Goal: Navigation & Orientation: Understand site structure

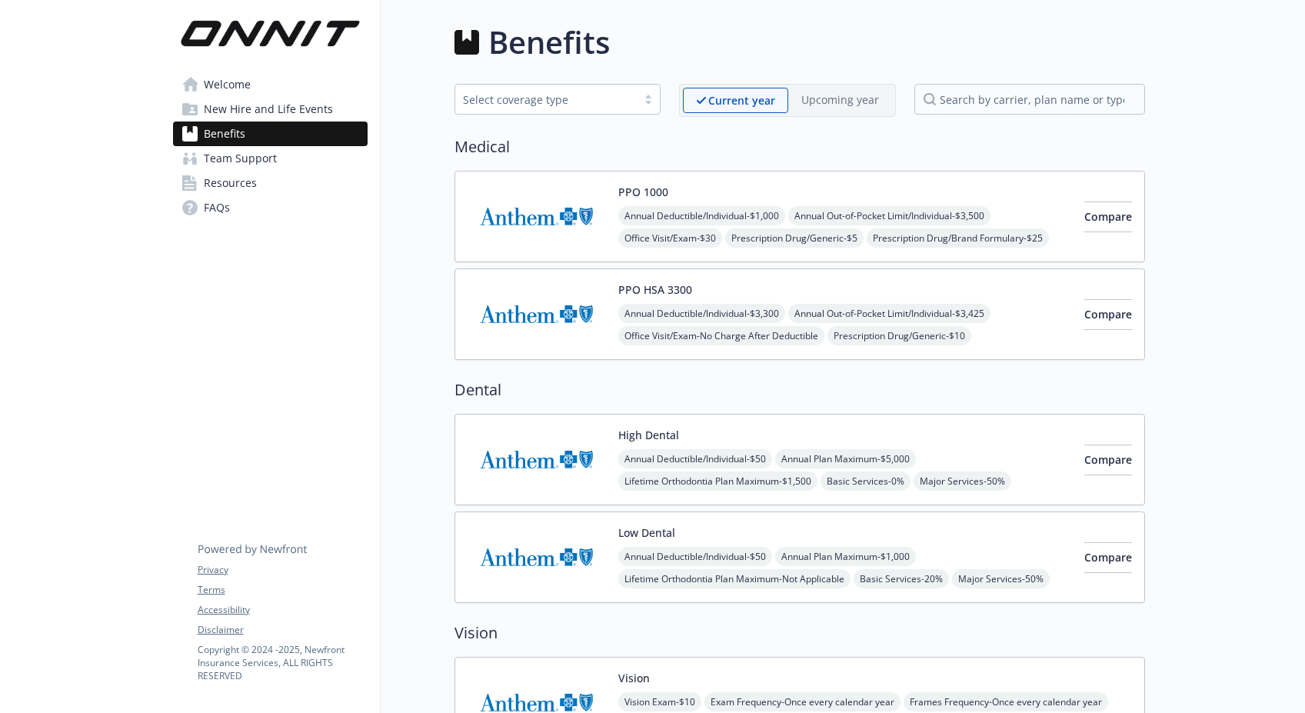
click at [227, 108] on span "New Hire and Life Events" at bounding box center [268, 109] width 129 height 25
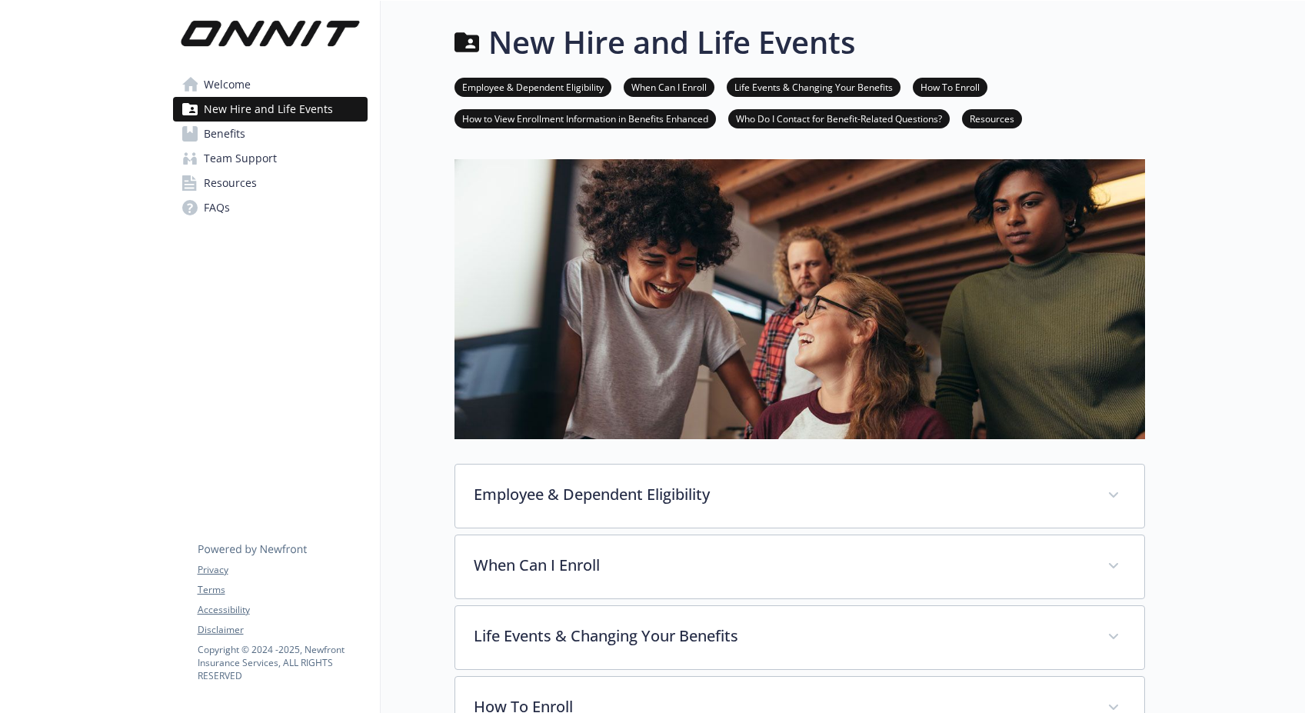
click at [220, 133] on span "Benefits" at bounding box center [225, 133] width 42 height 25
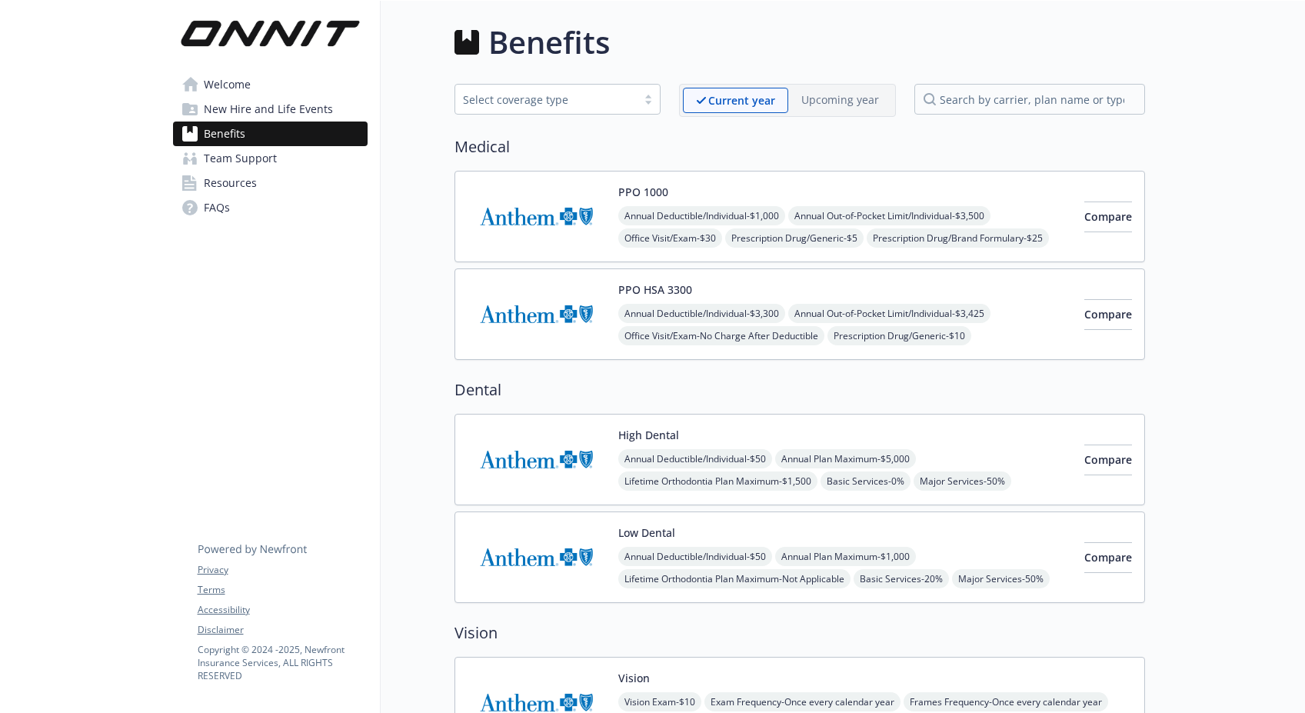
click at [227, 169] on span "Team Support" at bounding box center [240, 158] width 73 height 25
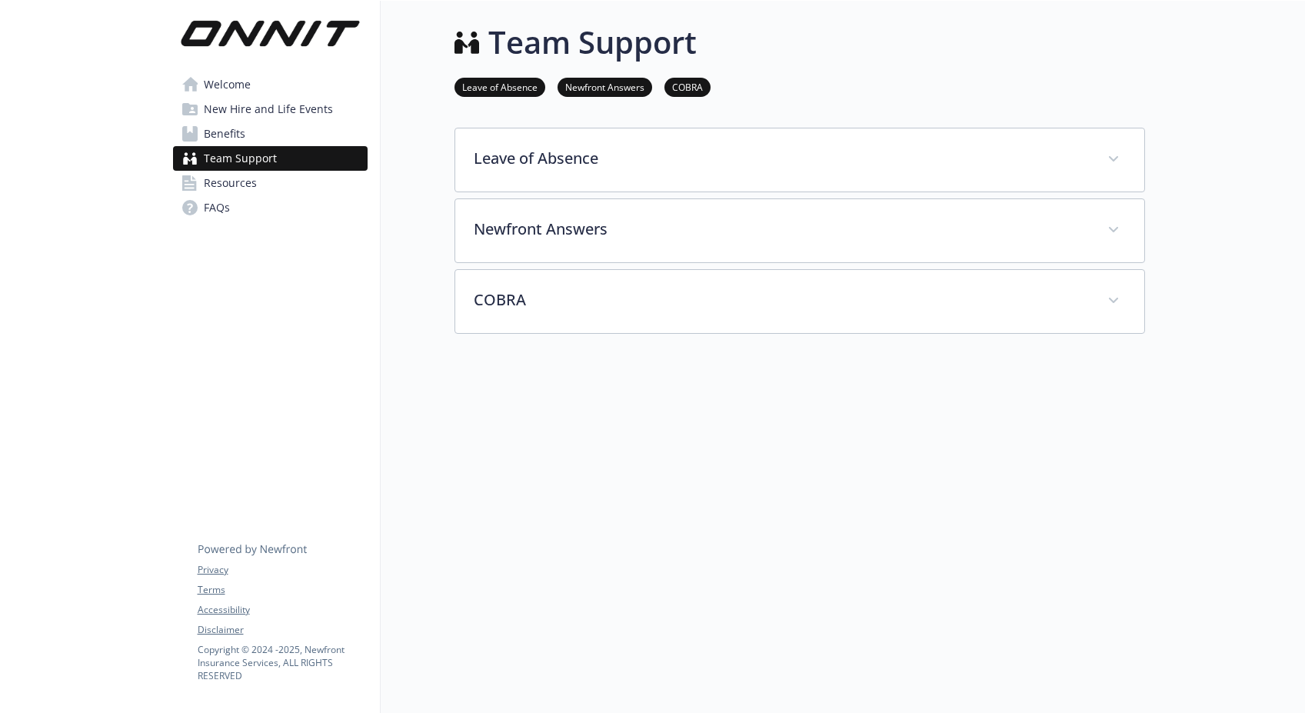
click at [235, 184] on span "Resources" at bounding box center [230, 183] width 53 height 25
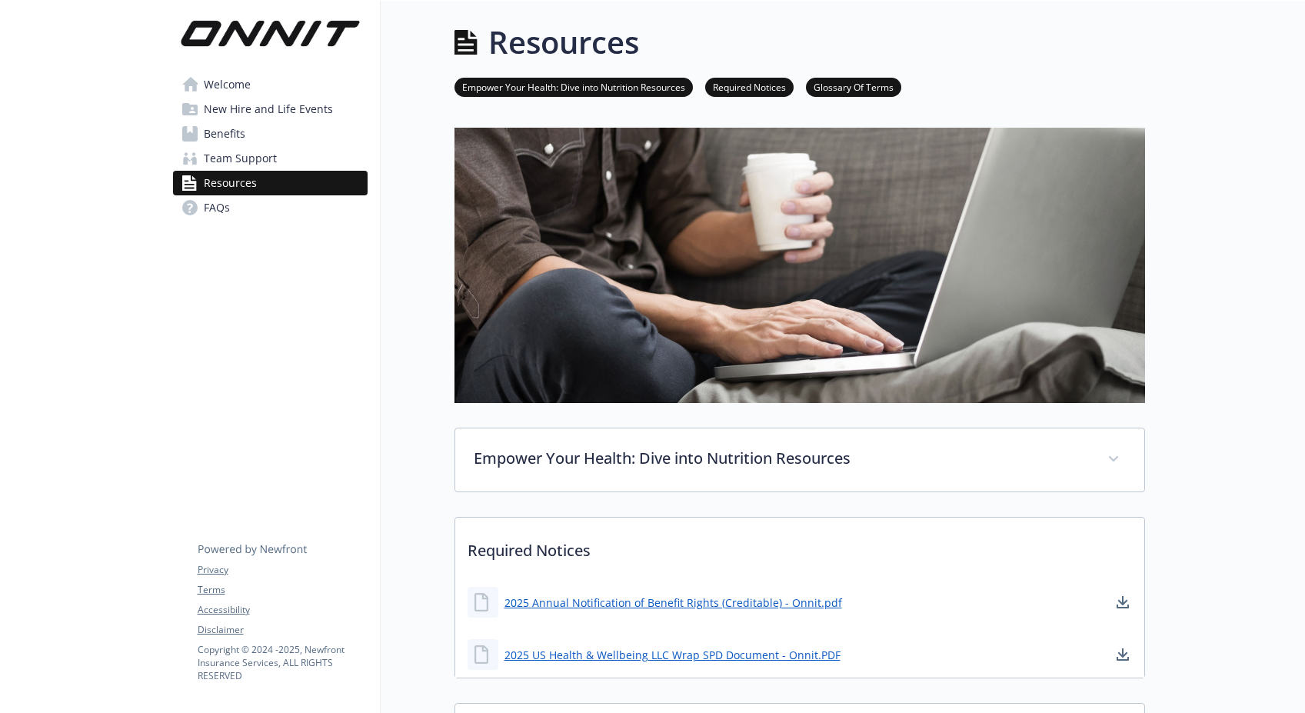
click at [224, 88] on span "Welcome" at bounding box center [227, 84] width 47 height 25
